Goal: Task Accomplishment & Management: Manage account settings

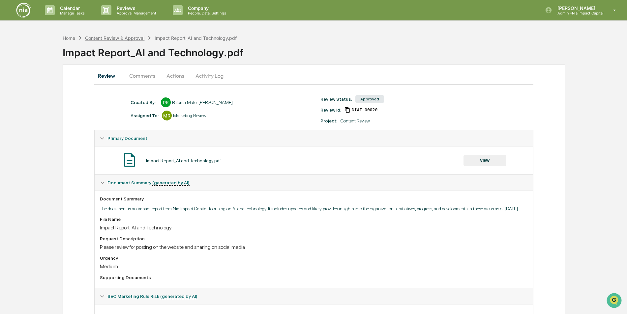
click at [115, 37] on div "Content Review & Approval" at bounding box center [114, 38] width 59 height 6
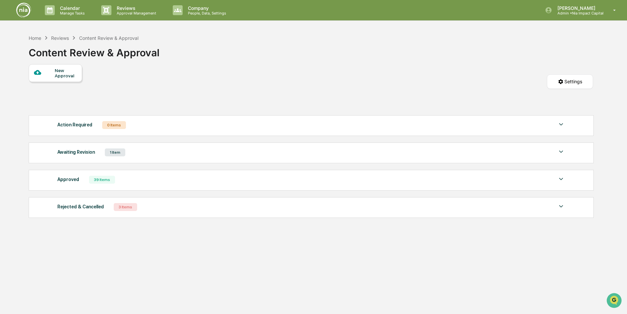
drag, startPoint x: 128, startPoint y: 10, endPoint x: 108, endPoint y: 50, distance: 44.7
click at [108, 50] on div "Content Review & Approval" at bounding box center [94, 50] width 131 height 17
click at [103, 38] on div "Content Review & Approval" at bounding box center [108, 38] width 59 height 6
click at [109, 38] on div "Content Review & Approval" at bounding box center [108, 38] width 59 height 6
click at [560, 178] on img at bounding box center [561, 179] width 8 height 8
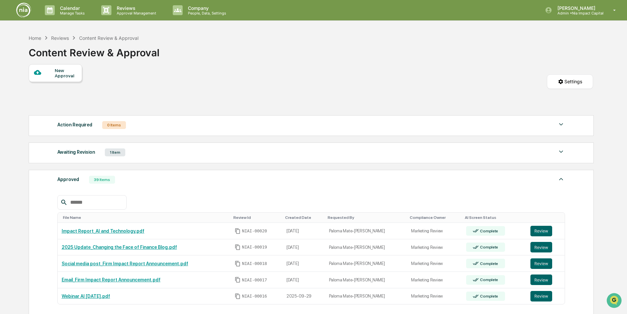
click at [560, 178] on img at bounding box center [561, 179] width 8 height 8
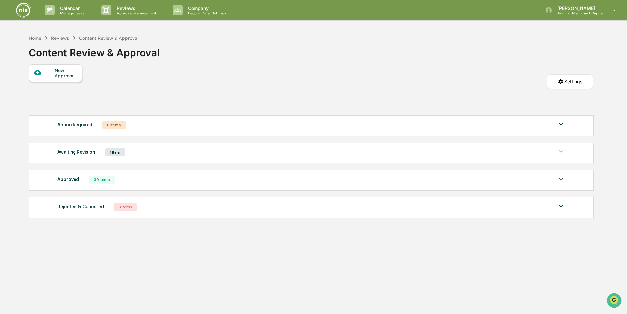
click at [83, 154] on div "Awaiting Revision" at bounding box center [76, 152] width 38 height 9
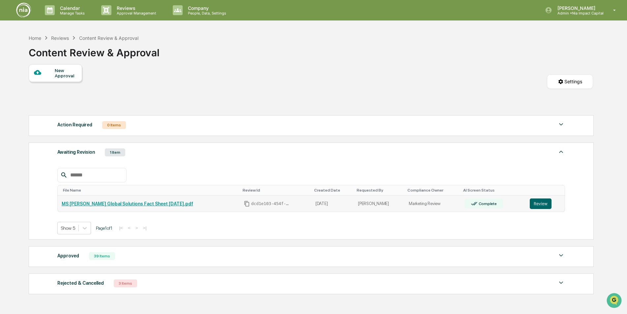
click at [135, 206] on link "MS [PERSON_NAME] Global Solutions Fact Sheet [DATE].pdf" at bounding box center [128, 203] width 132 height 5
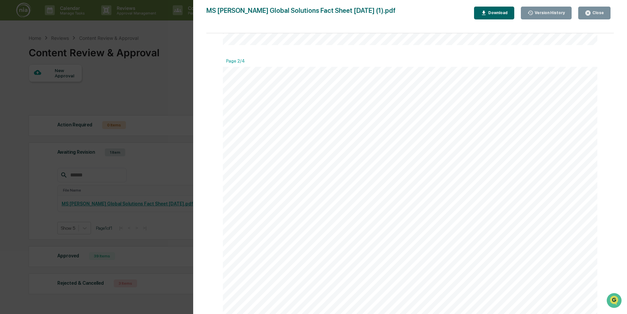
scroll to position [486, 0]
